Goal: Navigation & Orientation: Find specific page/section

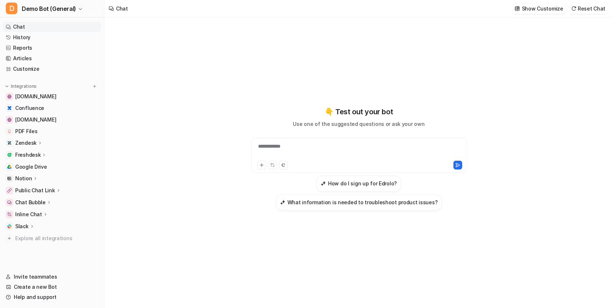
click at [35, 147] on div "Zendesk" at bounding box center [52, 143] width 98 height 10
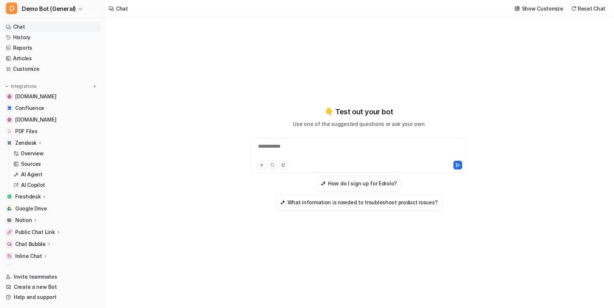
click at [37, 158] on div "Overview Sources AI Agent AI Copilot" at bounding box center [55, 169] width 92 height 42
click at [37, 163] on p "Sources" at bounding box center [31, 163] width 20 height 7
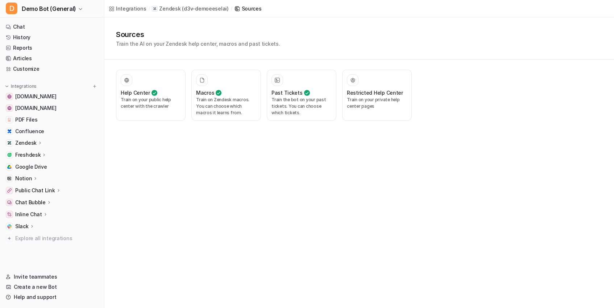
click at [38, 144] on icon at bounding box center [40, 142] width 5 height 5
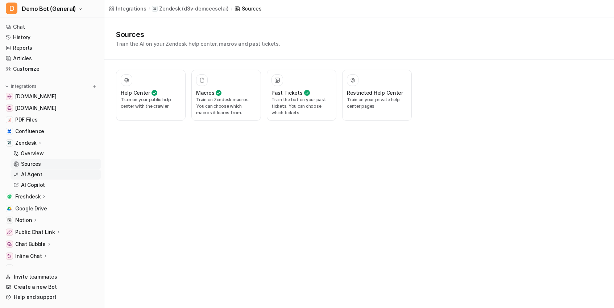
click at [48, 175] on link "AI Agent" at bounding box center [56, 174] width 91 height 10
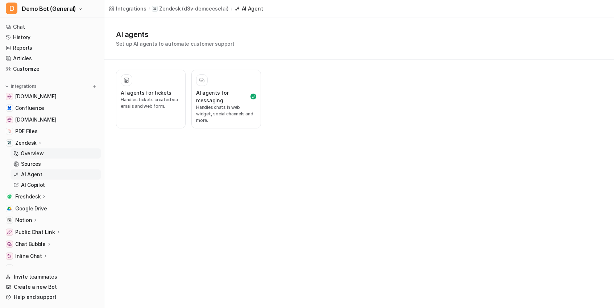
click at [49, 158] on link "Overview" at bounding box center [56, 153] width 91 height 10
click at [49, 162] on link "Sources" at bounding box center [56, 164] width 91 height 10
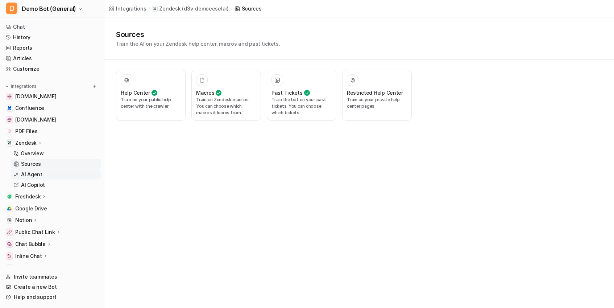
click at [53, 175] on link "AI Agent" at bounding box center [56, 174] width 91 height 10
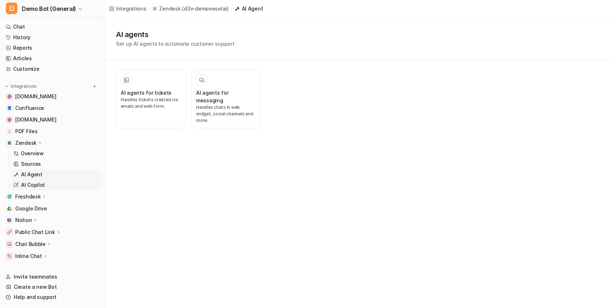
click at [67, 181] on link "AI Copilot" at bounding box center [56, 185] width 91 height 10
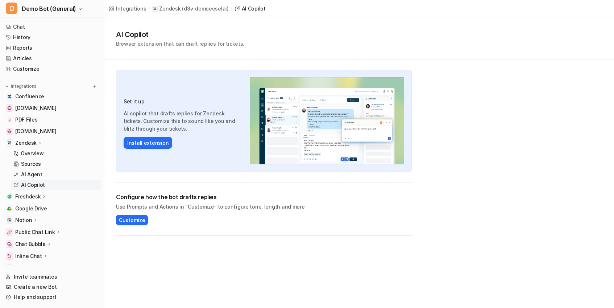
click at [117, 28] on div "AI Copilot Browser extension that can draft replies for tickets." at bounding box center [359, 38] width 510 height 42
click at [34, 174] on p "AI Agent" at bounding box center [31, 174] width 21 height 7
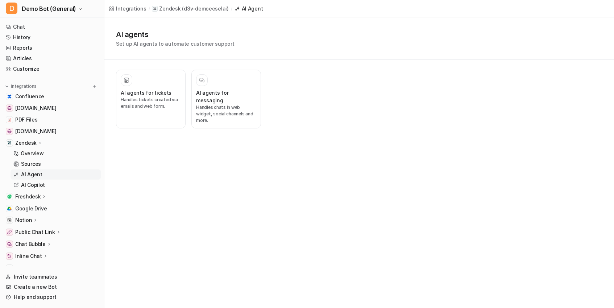
click at [115, 121] on div "AI agents for tickets Handles tickets created via emails and web form. AI agent…" at bounding box center [263, 98] width 319 height 79
click at [164, 100] on p "Handles tickets created via emails and web form." at bounding box center [151, 102] width 60 height 13
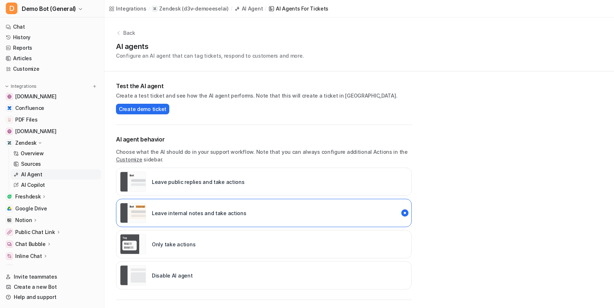
click at [119, 31] on icon at bounding box center [118, 32] width 5 height 5
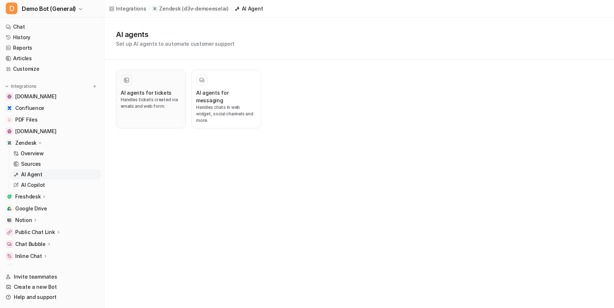
click at [144, 90] on h3 "AI agents for tickets" at bounding box center [146, 93] width 51 height 8
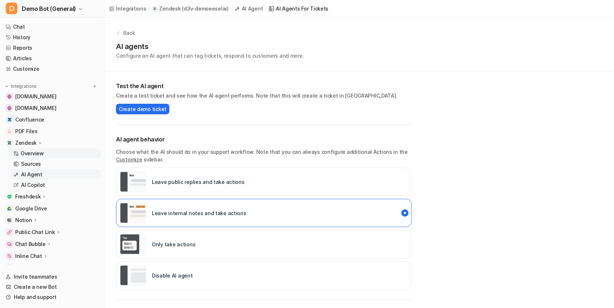
click at [33, 154] on p "Overview" at bounding box center [32, 153] width 23 height 7
